Goal: Information Seeking & Learning: Learn about a topic

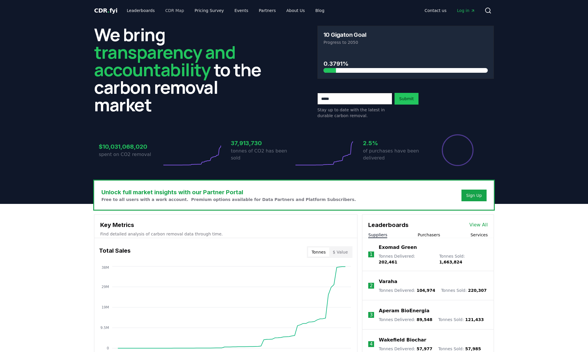
click at [171, 12] on link "CDR Map" at bounding box center [175, 10] width 28 height 11
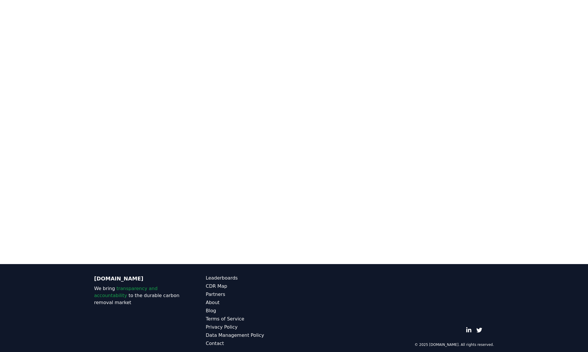
scroll to position [180, 0]
click at [221, 283] on link "CDR Map" at bounding box center [250, 286] width 88 height 7
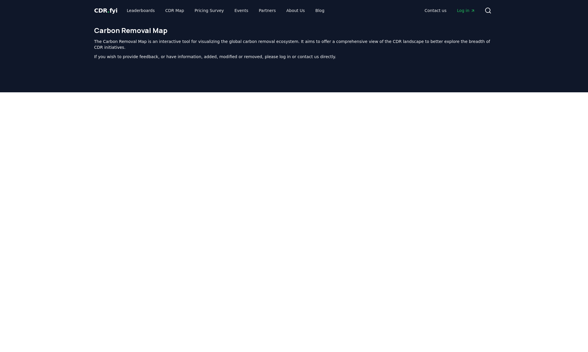
scroll to position [0, 0]
click at [466, 12] on span "Log in" at bounding box center [466, 11] width 18 height 6
click at [167, 8] on link "CDR Map" at bounding box center [175, 10] width 28 height 11
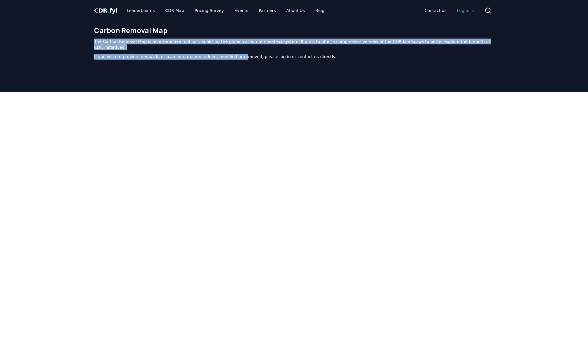
drag, startPoint x: 233, startPoint y: 51, endPoint x: 233, endPoint y: 37, distance: 14.6
click at [233, 37] on div "Carbon Removal Map The Carbon Removal Map is an interactive tool for visualizin…" at bounding box center [293, 45] width 409 height 48
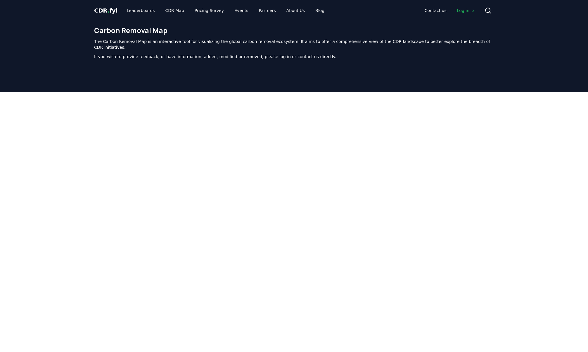
click at [520, 174] on div at bounding box center [294, 238] width 588 height 292
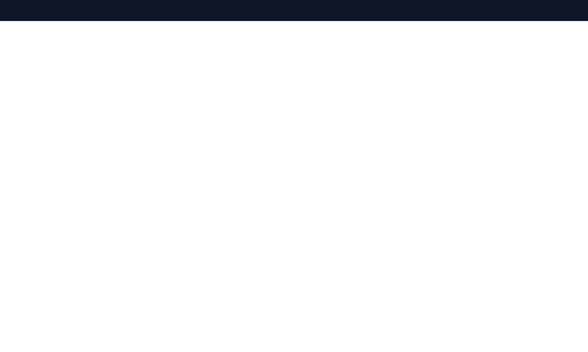
scroll to position [70, 0]
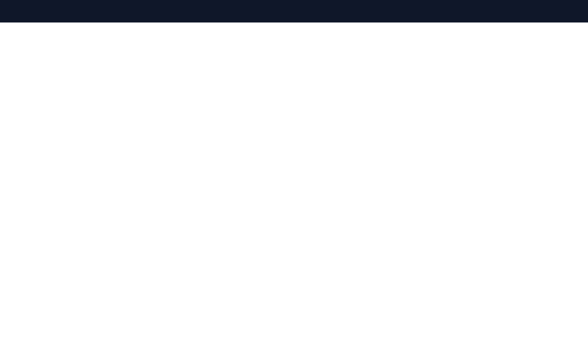
click at [509, 142] on div at bounding box center [294, 168] width 588 height 292
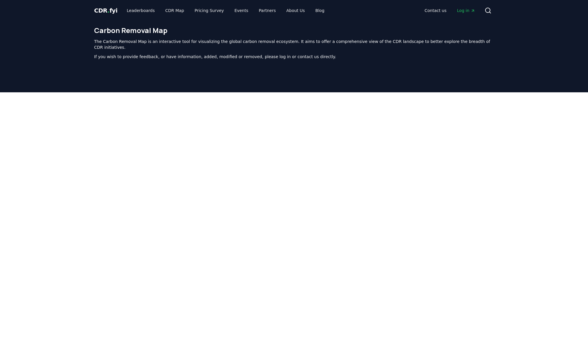
scroll to position [0, 0]
click at [53, 181] on div at bounding box center [294, 238] width 588 height 292
click at [75, 177] on div at bounding box center [294, 238] width 588 height 292
click at [109, 9] on span "CDR . fyi" at bounding box center [105, 10] width 23 height 7
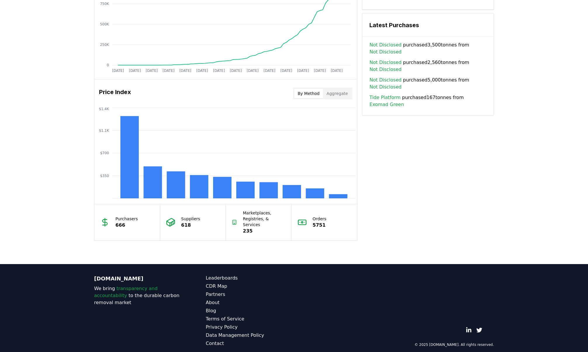
scroll to position [407, 0]
click at [186, 217] on p "Suppliers" at bounding box center [190, 219] width 19 height 6
click at [342, 93] on button "Aggregate" at bounding box center [337, 93] width 28 height 9
click at [315, 92] on button "By Method" at bounding box center [308, 93] width 29 height 9
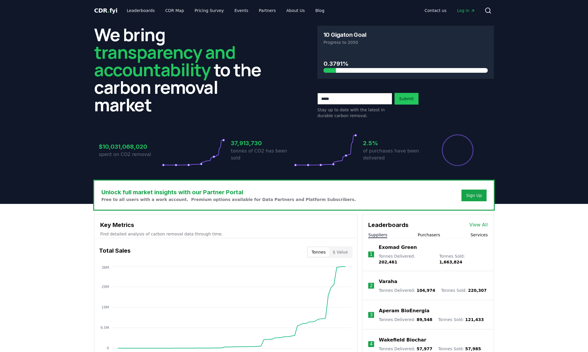
scroll to position [0, 0]
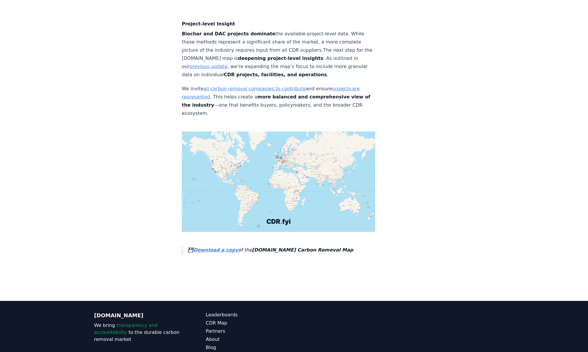
scroll to position [2005, 0]
click at [222, 247] on strong "Download a copy" at bounding box center [215, 250] width 45 height 6
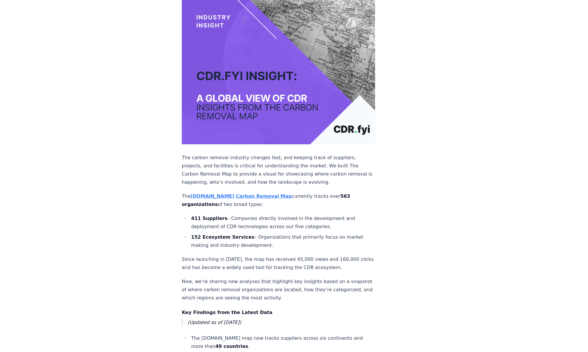
scroll to position [43, 0]
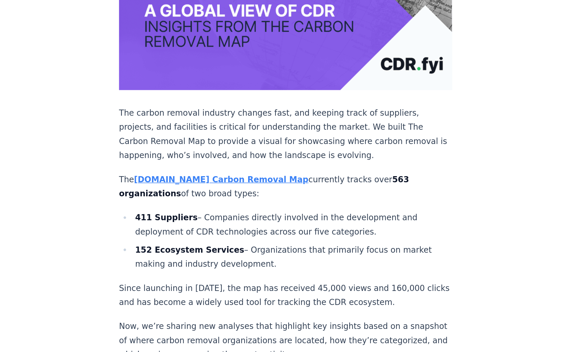
drag, startPoint x: 140, startPoint y: 138, endPoint x: 147, endPoint y: 149, distance: 12.6
click at [189, 264] on li "152 Ecosystem Services – Organizations that primarily focus on market making an…" at bounding box center [282, 272] width 186 height 16
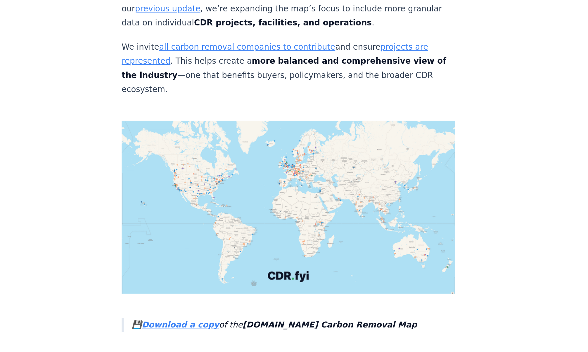
scroll to position [1920, 0]
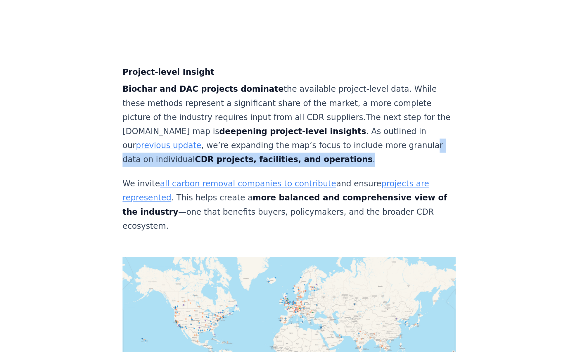
drag, startPoint x: 155, startPoint y: 54, endPoint x: 167, endPoint y: 62, distance: 14.4
click at [182, 116] on p "Biochar and DAC projects dominate the available project-level data. While these…" at bounding box center [278, 140] width 193 height 49
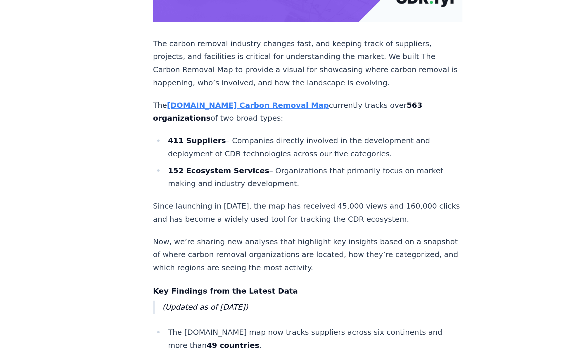
scroll to position [135, 0]
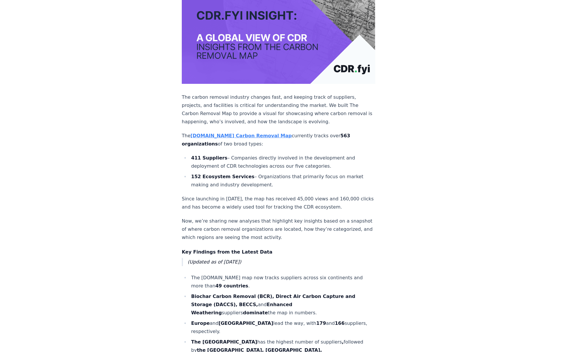
scroll to position [135, 0]
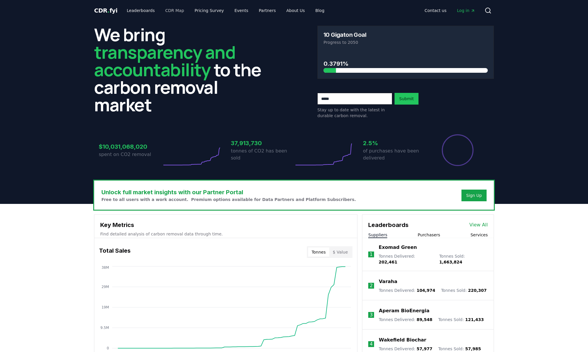
click at [172, 10] on link "CDR Map" at bounding box center [175, 10] width 28 height 11
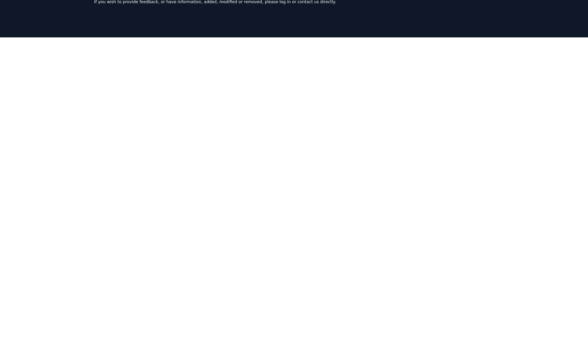
scroll to position [60, 0]
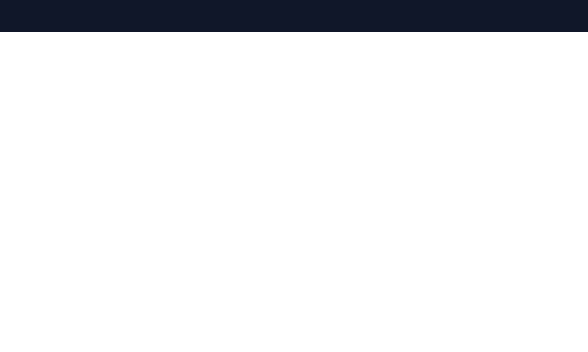
click at [83, 196] on div at bounding box center [294, 178] width 588 height 292
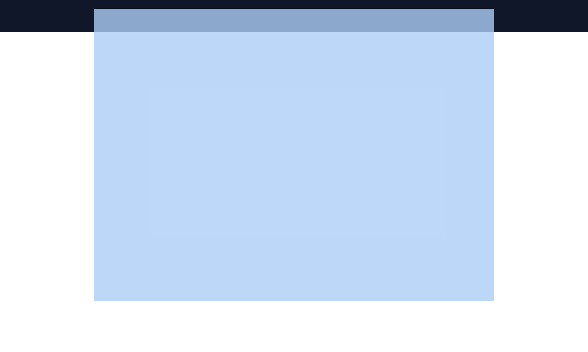
click at [83, 165] on div at bounding box center [294, 178] width 588 height 292
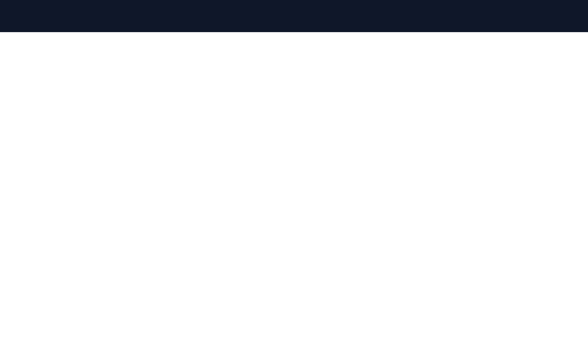
click at [243, 318] on div at bounding box center [294, 178] width 588 height 292
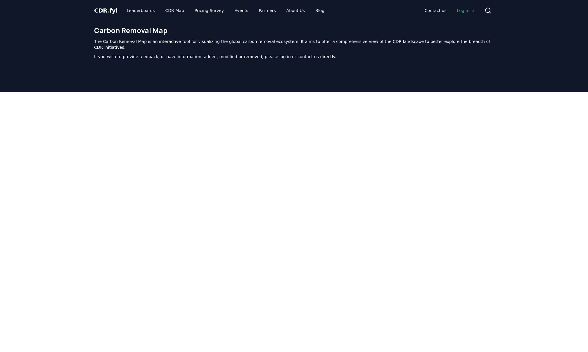
scroll to position [-3, 0]
